Goal: Find contact information: Find contact information

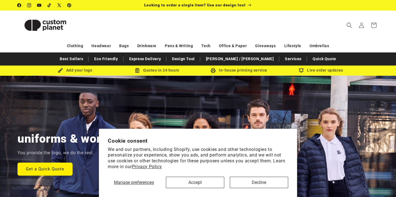
click at [201, 185] on button "Accept" at bounding box center [195, 182] width 58 height 11
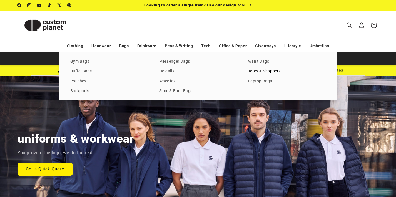
click at [256, 73] on link "Totes & Shoppers" at bounding box center [287, 71] width 78 height 7
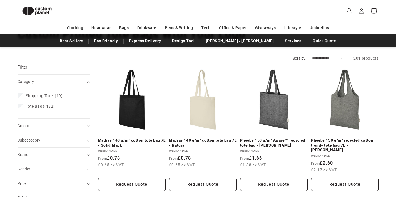
scroll to position [47, 0]
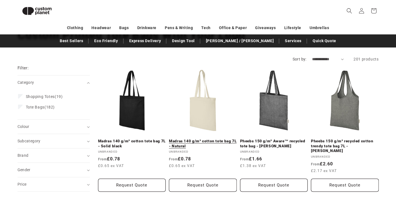
click at [208, 139] on link "Madras 140 g/m² cotton tote bag 7L - Natural" at bounding box center [203, 144] width 68 height 10
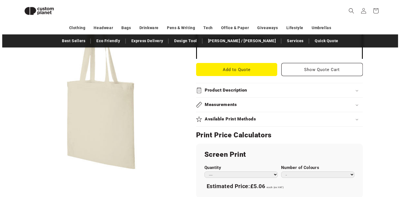
scroll to position [212, 0]
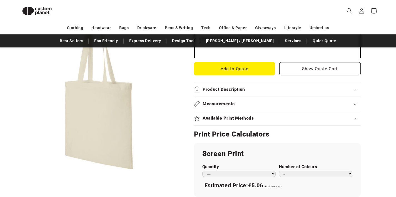
click at [17, 171] on button "Open media 1 in modal" at bounding box center [17, 171] width 0 height 0
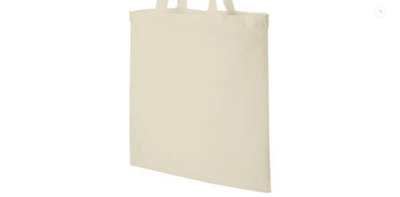
scroll to position [147, 0]
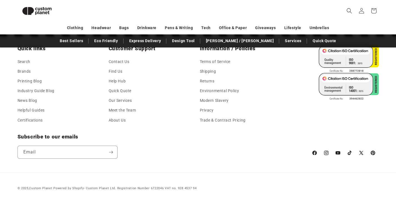
scroll to position [0, 396]
click at [117, 59] on link "Contact Us" at bounding box center [119, 62] width 21 height 8
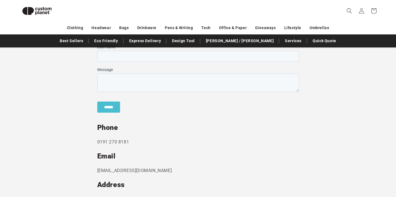
scroll to position [217, 0]
drag, startPoint x: 157, startPoint y: 170, endPoint x: 91, endPoint y: 166, distance: 65.9
click at [91, 166] on section "Send us a message and someone will get back to you within 24 hours. Phone 0191 …" at bounding box center [198, 127] width 396 height 303
copy p "sales@customplanet.co.uk"
click at [68, 104] on section "Send us a message and someone will get back to you within 24 hours. Phone 0191 …" at bounding box center [198, 127] width 396 height 303
